Goal: Information Seeking & Learning: Learn about a topic

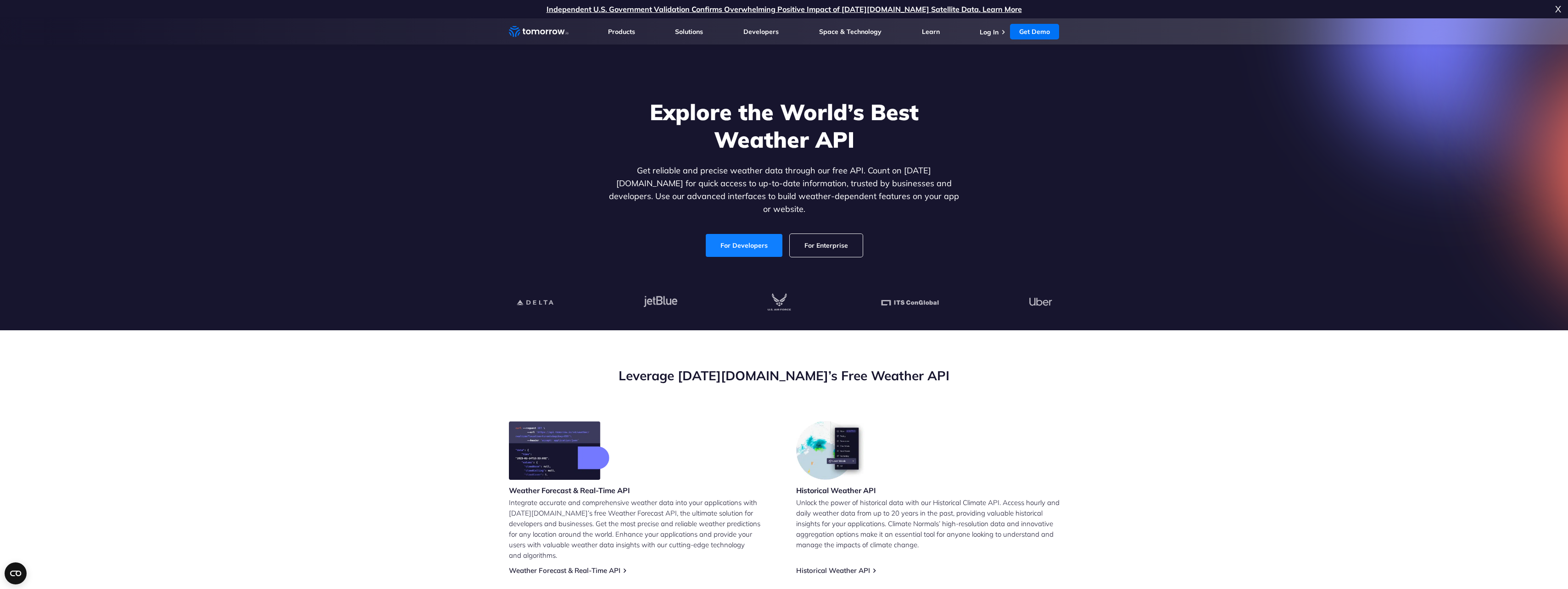
click at [749, 236] on link "For Developers" at bounding box center [744, 245] width 76 height 23
click at [850, 244] on link "For Enterprise" at bounding box center [826, 245] width 73 height 23
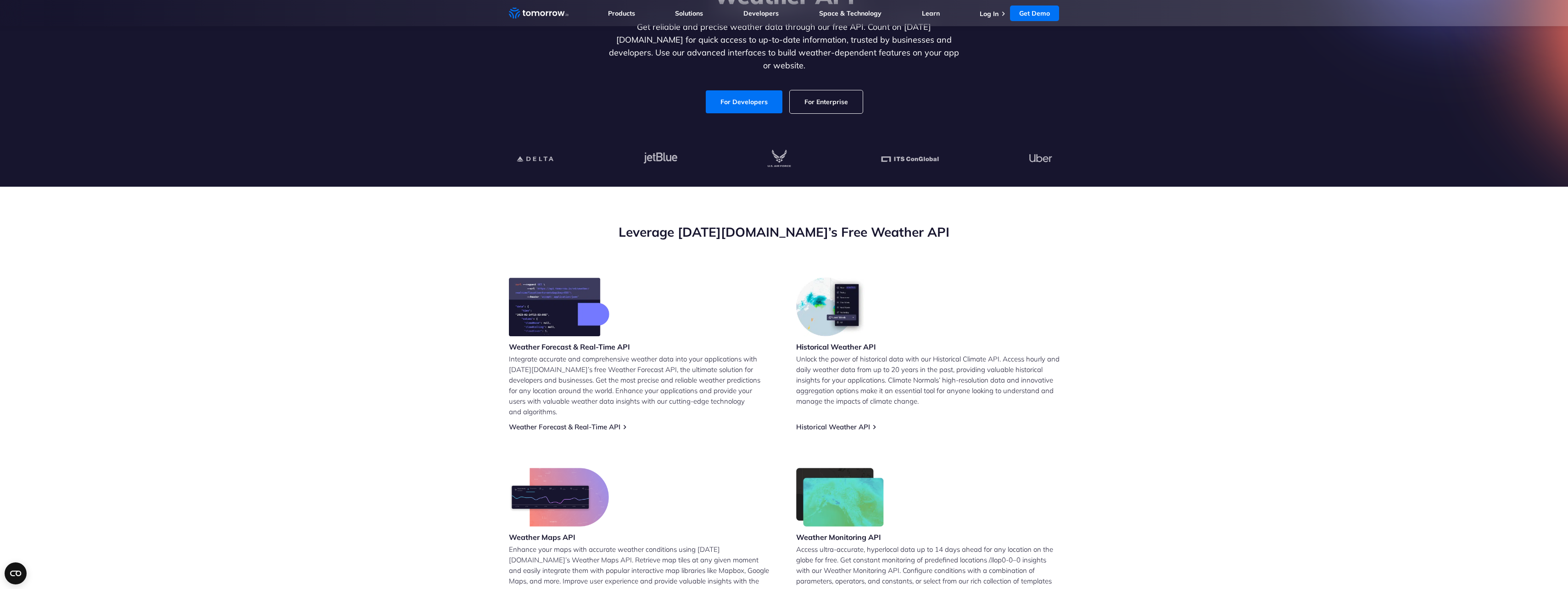
scroll to position [91, 0]
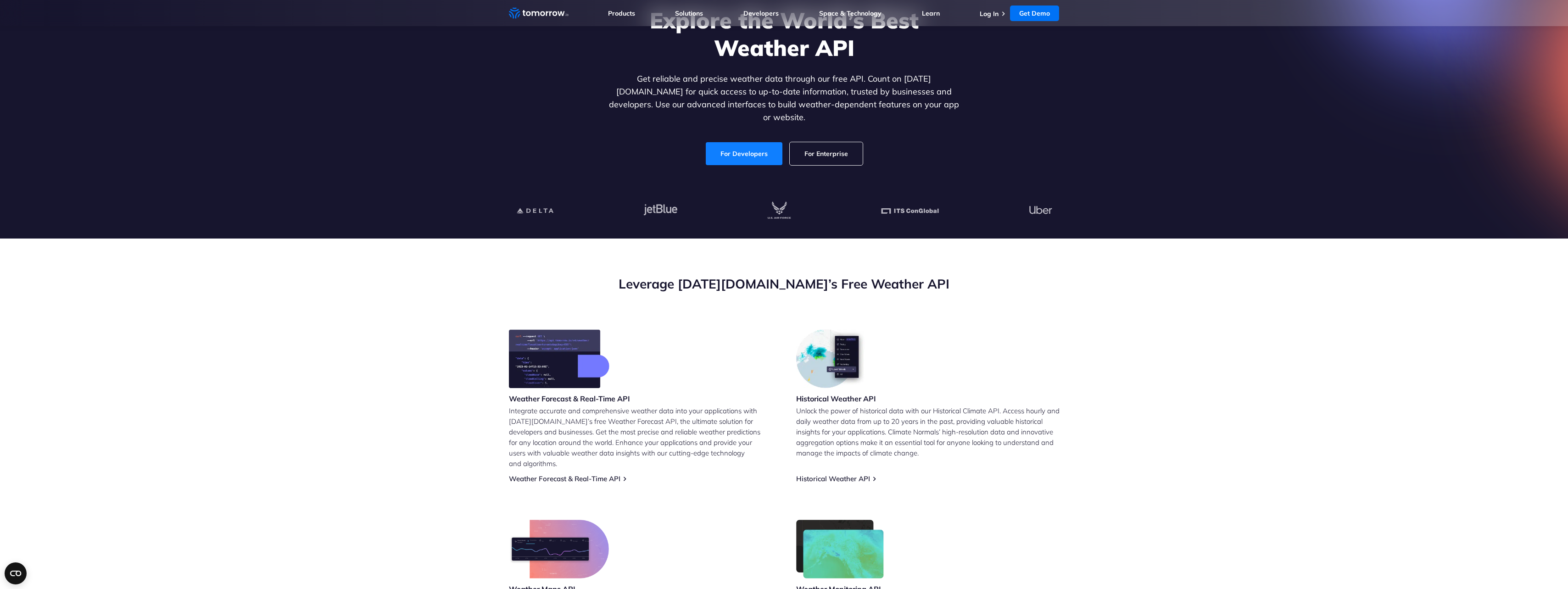
drag, startPoint x: 743, startPoint y: 149, endPoint x: 737, endPoint y: 149, distance: 6.0
click at [743, 149] on link "For Developers" at bounding box center [744, 154] width 76 height 23
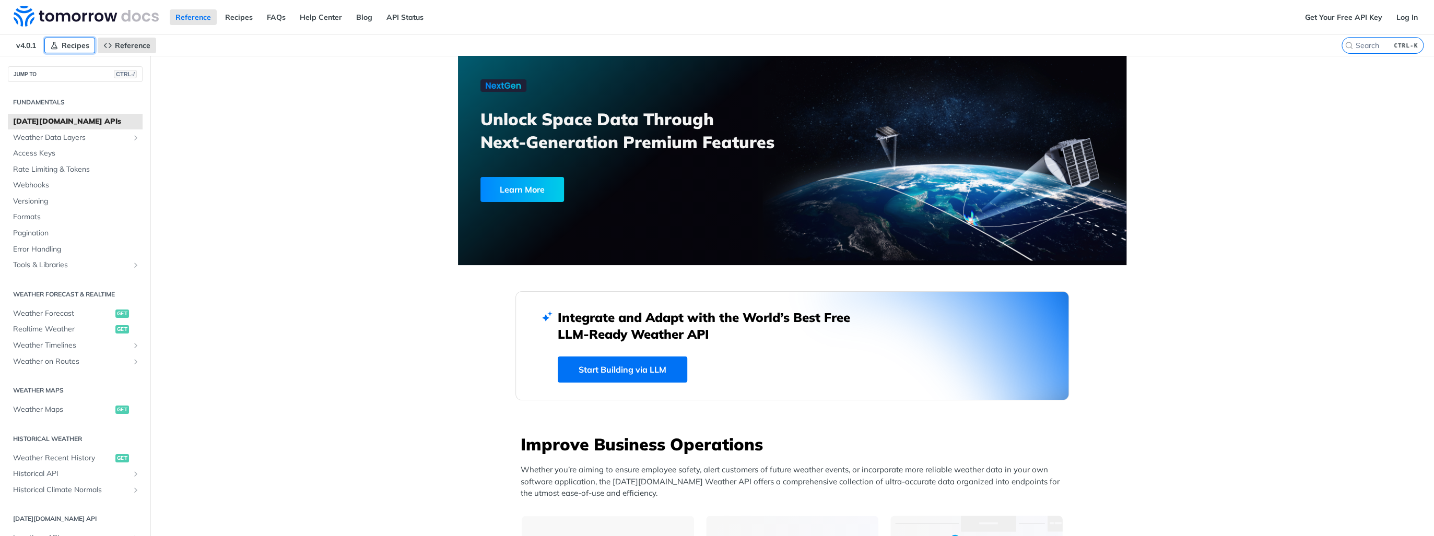
click at [75, 42] on span "Recipes" at bounding box center [76, 45] width 28 height 9
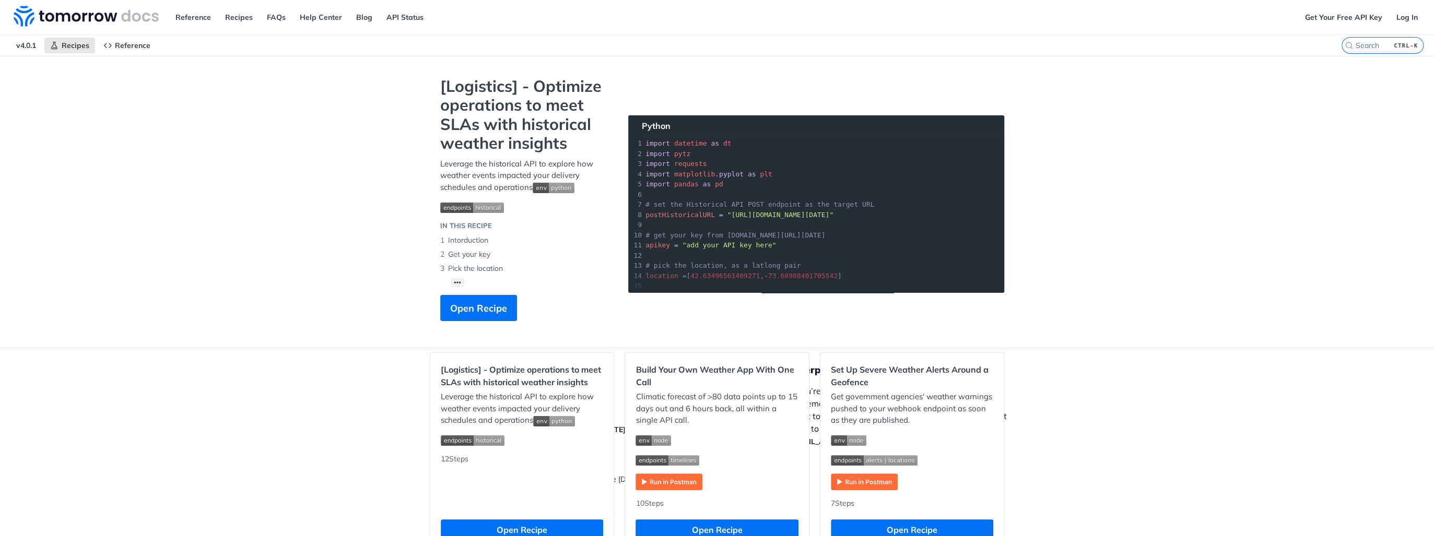
click at [27, 46] on span "v4.0.1" at bounding box center [25, 46] width 31 height 16
click at [136, 44] on span "Reference" at bounding box center [133, 45] width 36 height 9
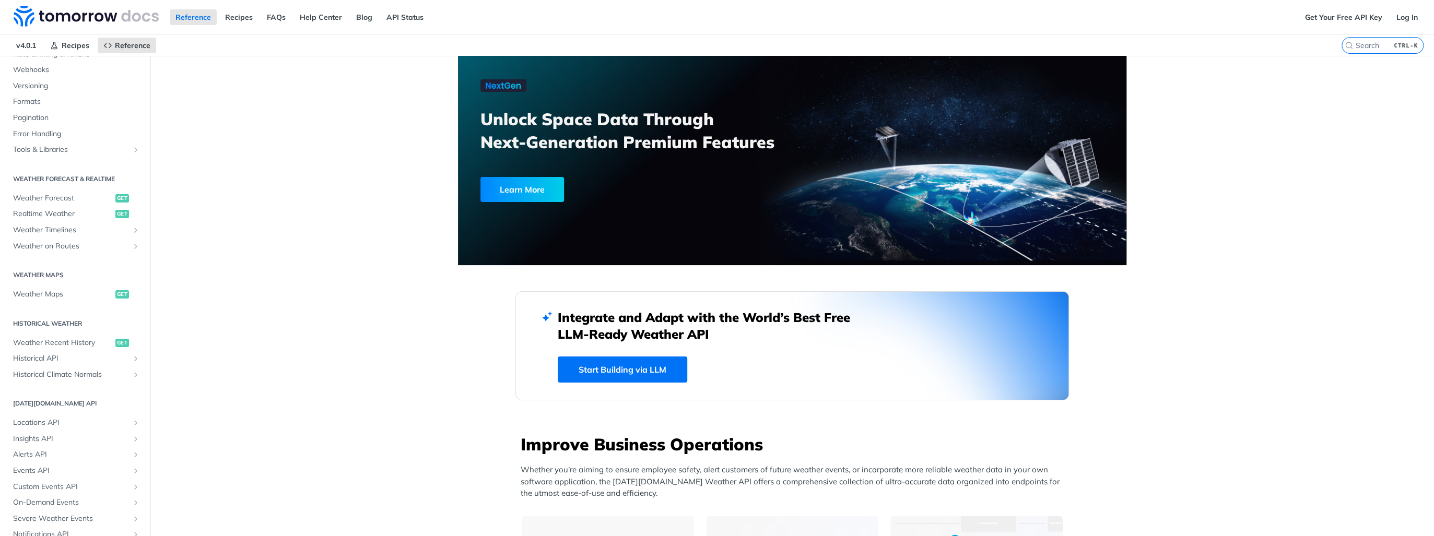
scroll to position [157, 0]
